Goal: Information Seeking & Learning: Learn about a topic

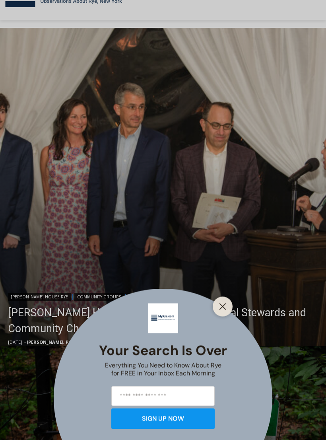
scroll to position [141, 0]
click at [224, 310] on icon "Close" at bounding box center [222, 306] width 7 height 7
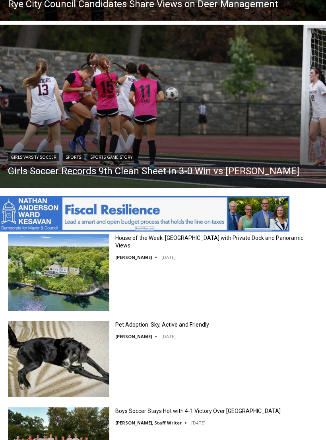
scroll to position [629, 0]
click at [145, 97] on img "Read More Girls Soccer Records 9th Clean Sheet in 3-0 Win vs Harrison" at bounding box center [163, 106] width 326 height 163
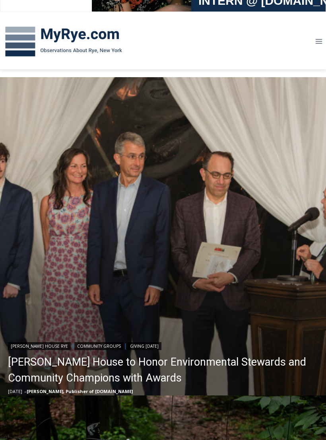
scroll to position [91, 0]
click at [130, 362] on link "Wainwright House to Honor Environmental Stewards and Community Champions with A…" at bounding box center [165, 370] width 314 height 32
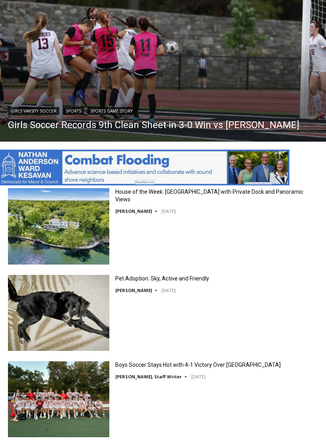
scroll to position [675, 0]
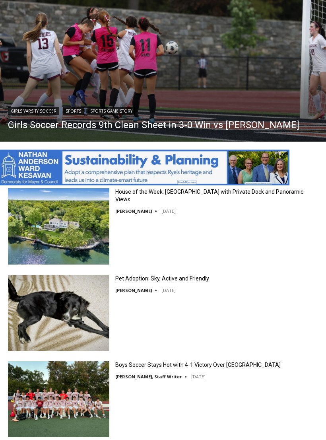
click at [72, 306] on img at bounding box center [58, 313] width 101 height 76
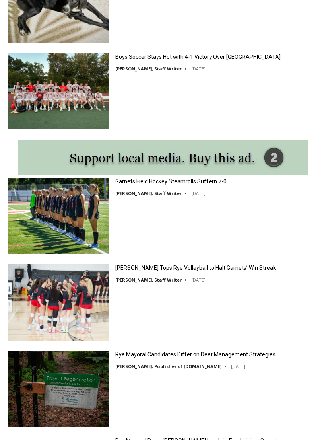
scroll to position [980, 0]
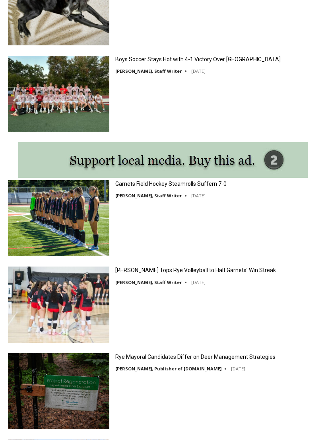
click at [63, 99] on img at bounding box center [58, 94] width 101 height 76
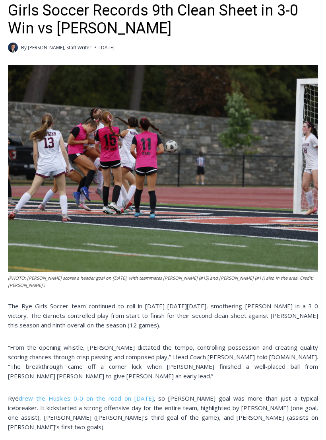
scroll to position [216, 0]
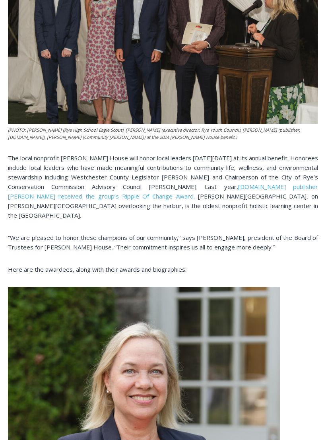
scroll to position [224, 0]
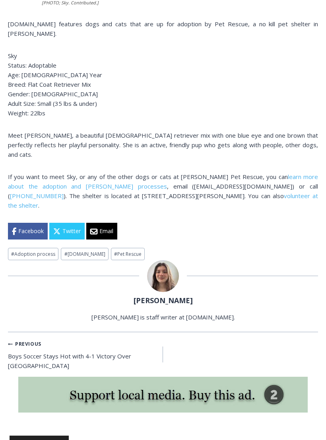
scroll to position [216, 0]
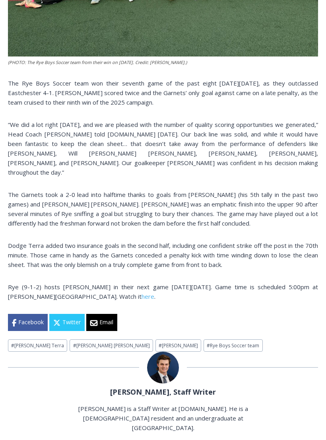
scroll to position [476, 0]
